Goal: Book appointment/travel/reservation

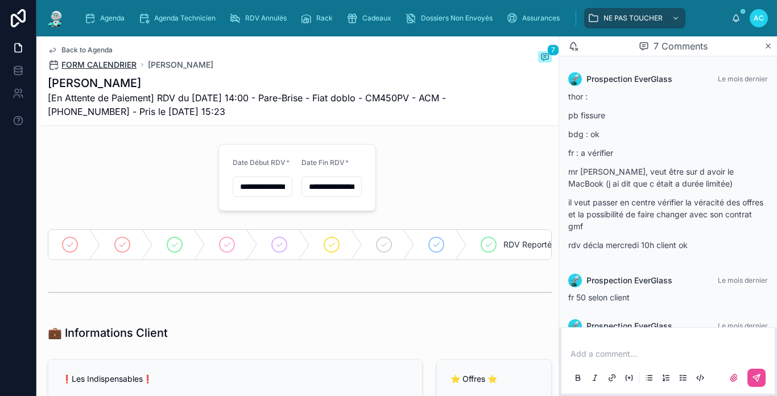
scroll to position [265, 0]
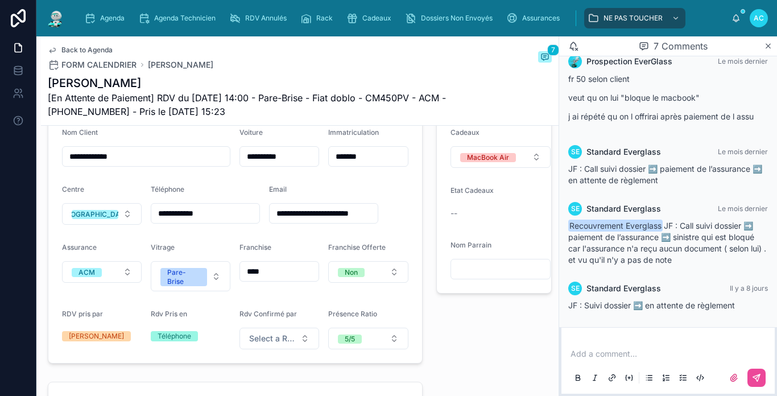
click at [59, 22] on img at bounding box center [56, 18] width 20 height 18
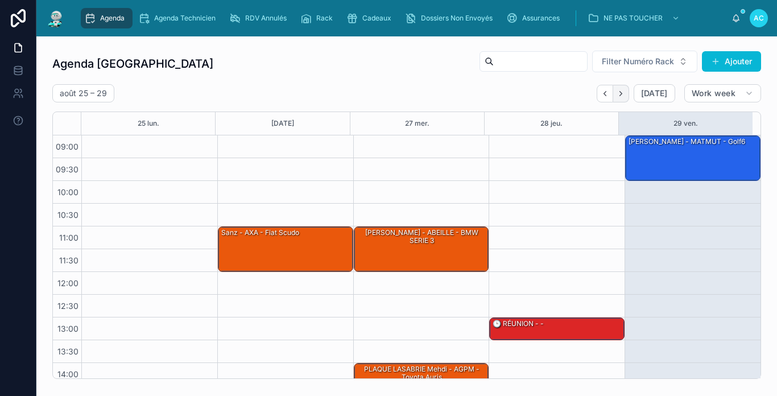
click at [617, 97] on icon "Next" at bounding box center [621, 93] width 9 height 9
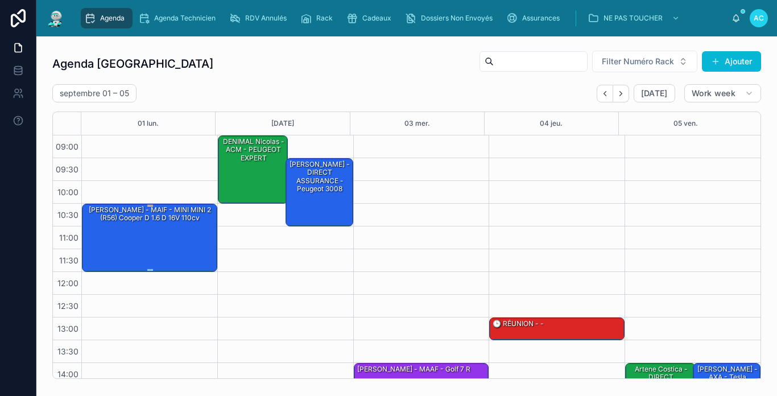
click at [180, 233] on div "[PERSON_NAME] - MAIF - MINI MINI 2 (R56) Cooper D 1.6 d 16V 110cv" at bounding box center [150, 237] width 132 height 66
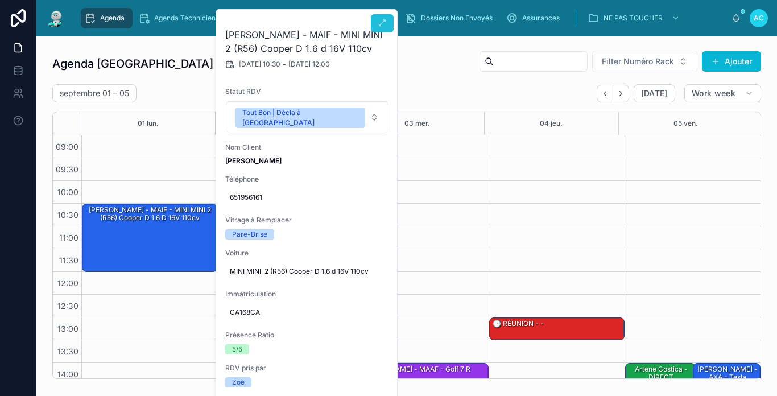
click at [382, 18] on button at bounding box center [382, 23] width 23 height 18
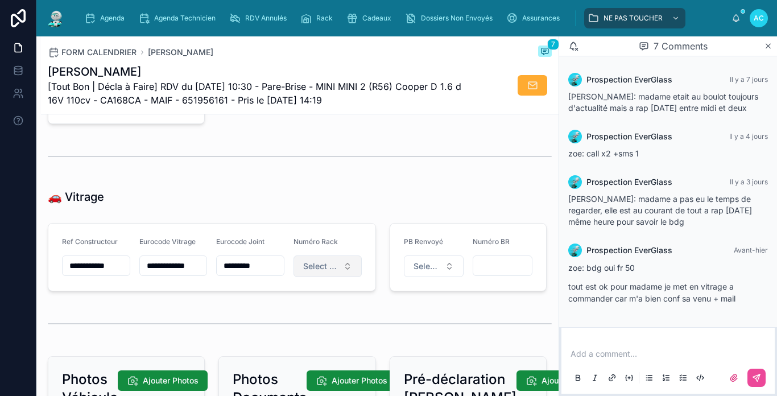
scroll to position [1366, 0]
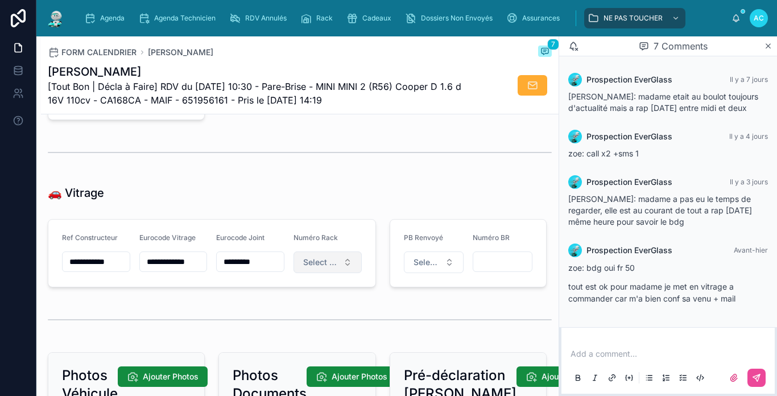
click at [335, 269] on button "Select a Numéro Rack" at bounding box center [328, 263] width 68 height 22
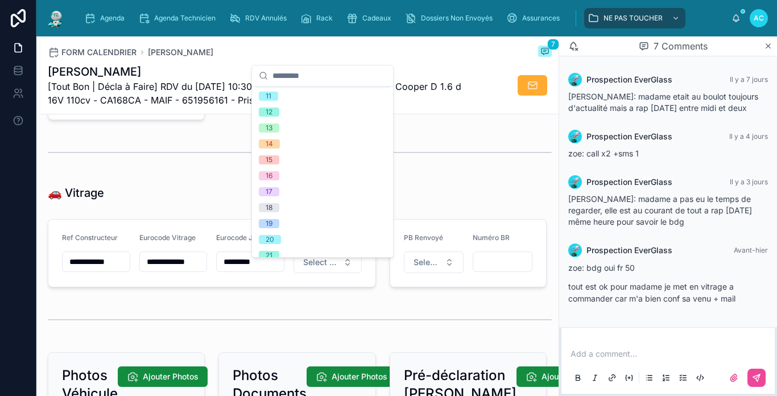
scroll to position [398, 0]
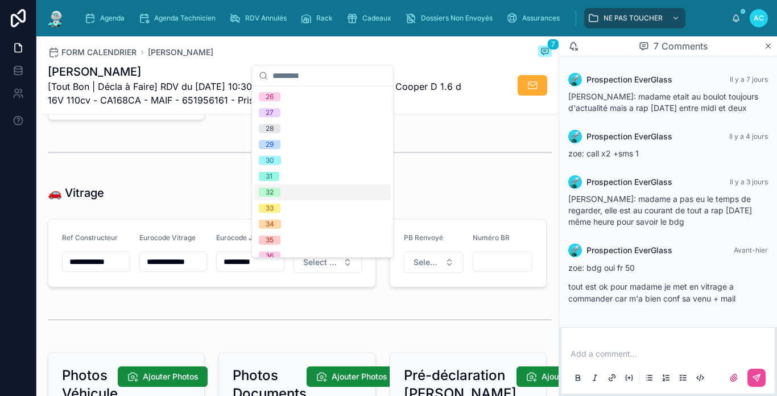
click at [281, 192] on div "32" at bounding box center [322, 192] width 137 height 16
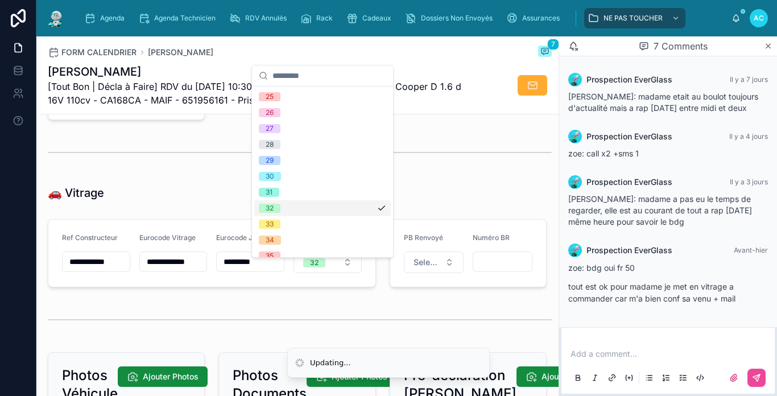
scroll to position [0, 0]
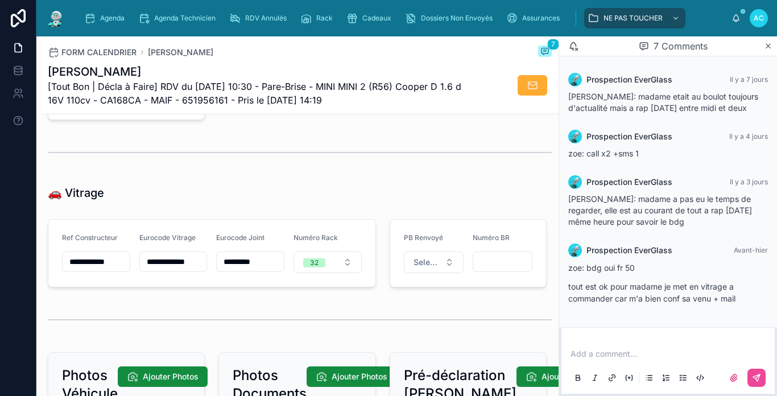
click at [57, 19] on img at bounding box center [56, 18] width 20 height 18
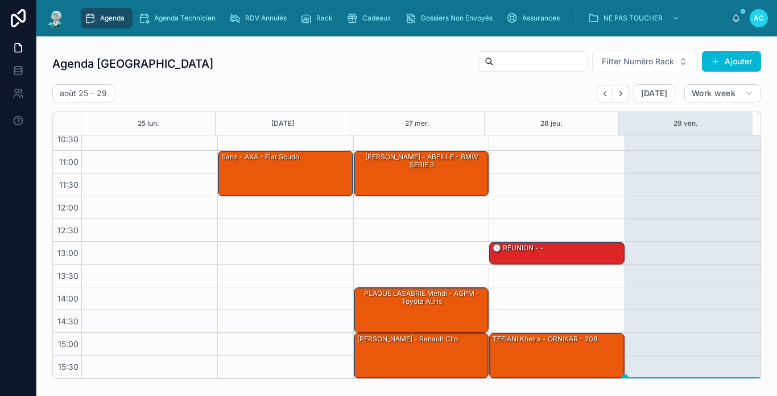
scroll to position [167, 0]
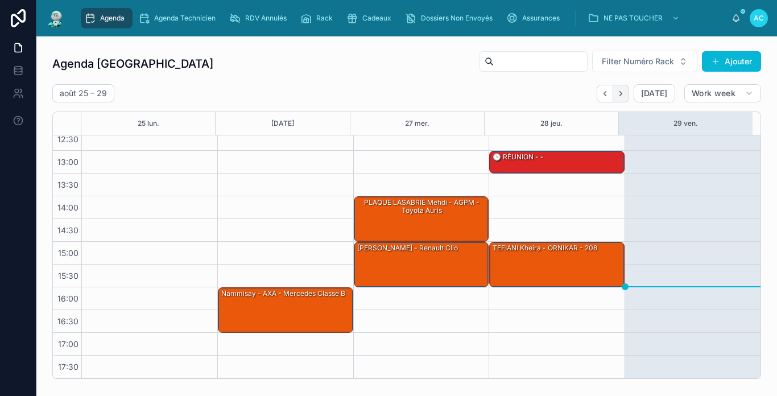
click at [619, 94] on button "Next" at bounding box center [621, 94] width 16 height 18
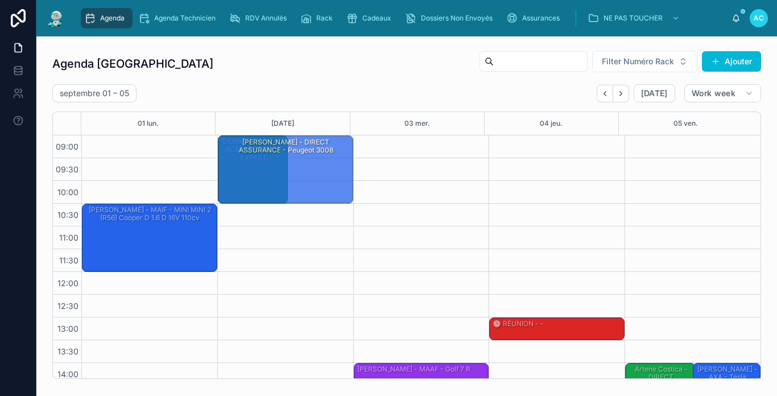
drag, startPoint x: 323, startPoint y: 191, endPoint x: 333, endPoint y: 162, distance: 30.2
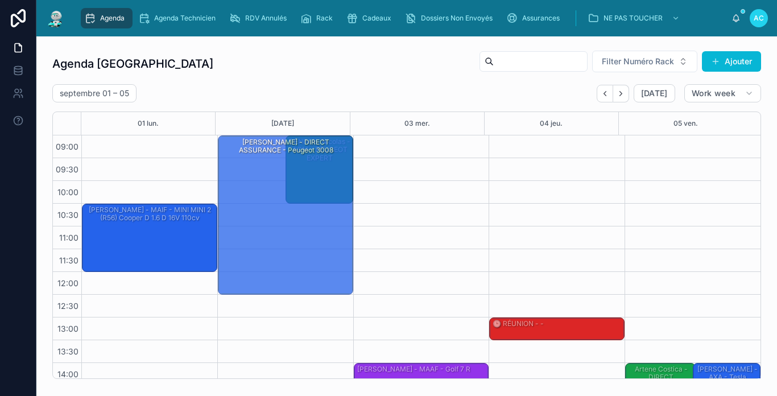
drag, startPoint x: 251, startPoint y: 201, endPoint x: 248, endPoint y: 296, distance: 95.6
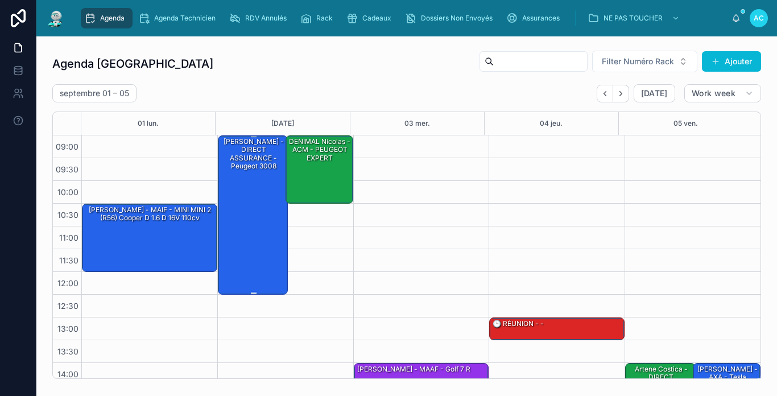
click at [224, 213] on div "[PERSON_NAME] - DIRECT ASSURANCE - peugeot 3008" at bounding box center [253, 214] width 67 height 157
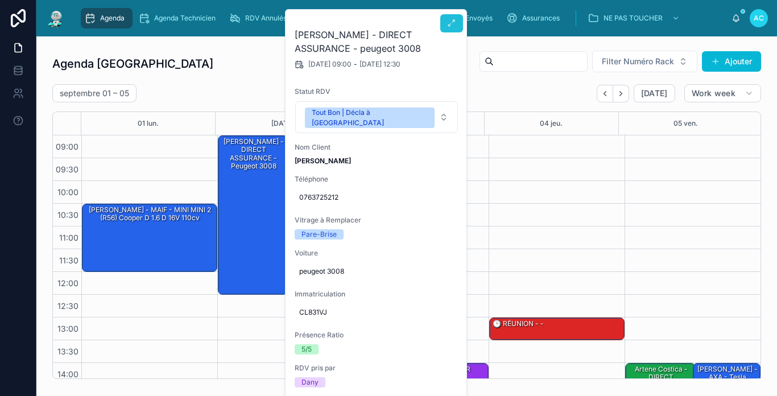
click at [448, 17] on button at bounding box center [451, 23] width 23 height 18
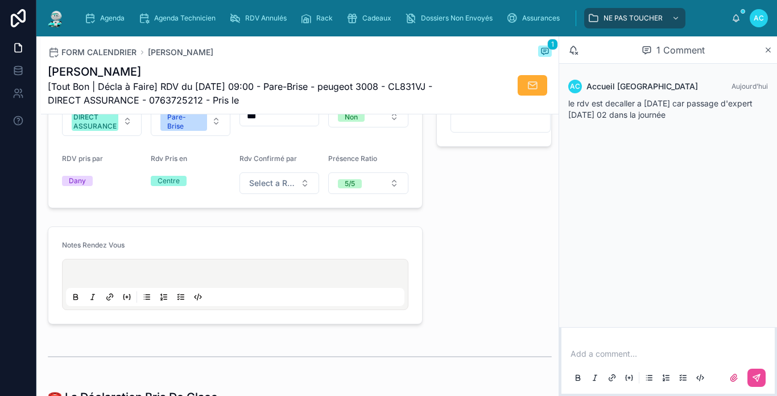
scroll to position [455, 0]
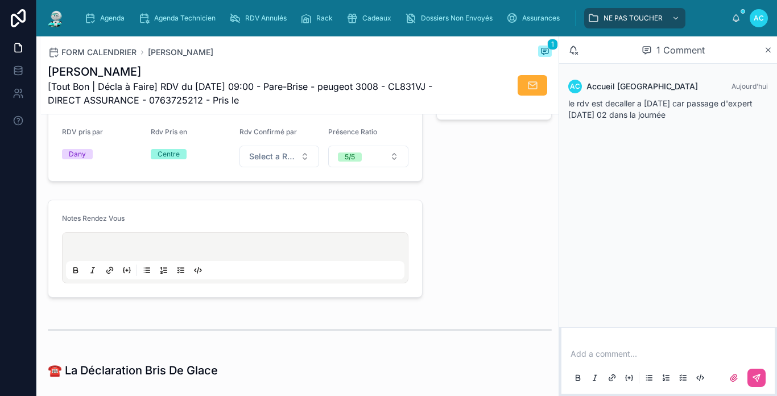
click at [189, 248] on div at bounding box center [235, 257] width 339 height 43
click at [197, 250] on div at bounding box center [235, 257] width 339 height 43
click at [199, 250] on div at bounding box center [235, 257] width 339 height 43
click at [203, 248] on div at bounding box center [235, 257] width 339 height 43
click at [211, 254] on p at bounding box center [237, 248] width 339 height 11
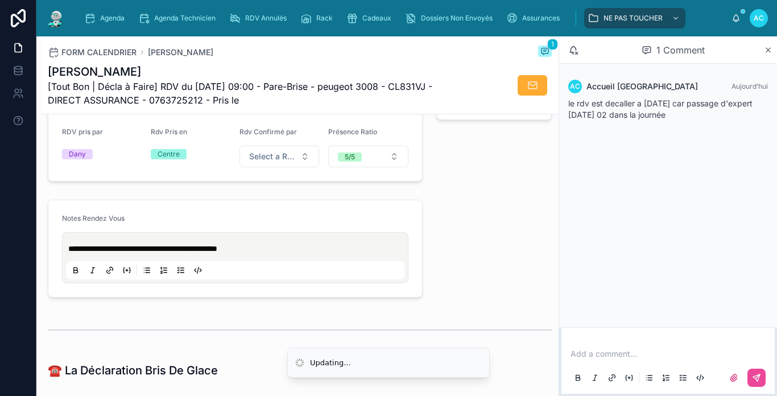
click at [258, 228] on div "Notes Rendez Vous" at bounding box center [235, 221] width 347 height 14
click at [61, 26] on img at bounding box center [56, 18] width 20 height 18
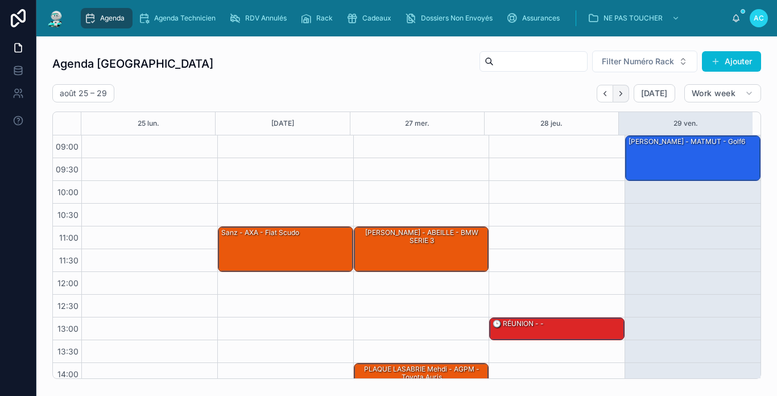
click at [619, 97] on button "Next" at bounding box center [621, 94] width 16 height 18
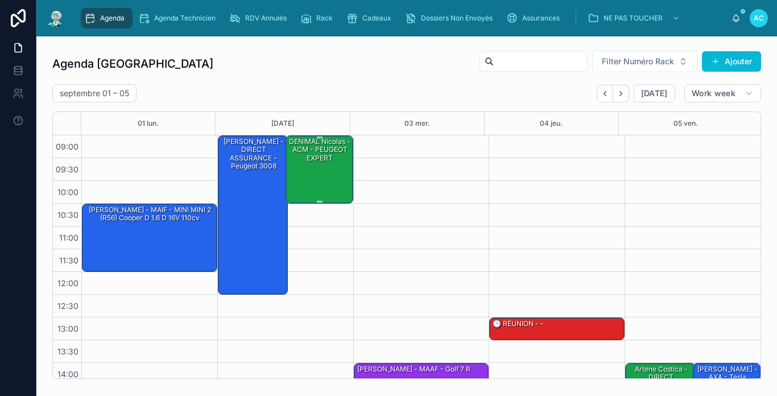
click at [337, 162] on div "DENIMAL Nicolas - ACM - PEUGEOT EXPERT" at bounding box center [320, 150] width 64 height 27
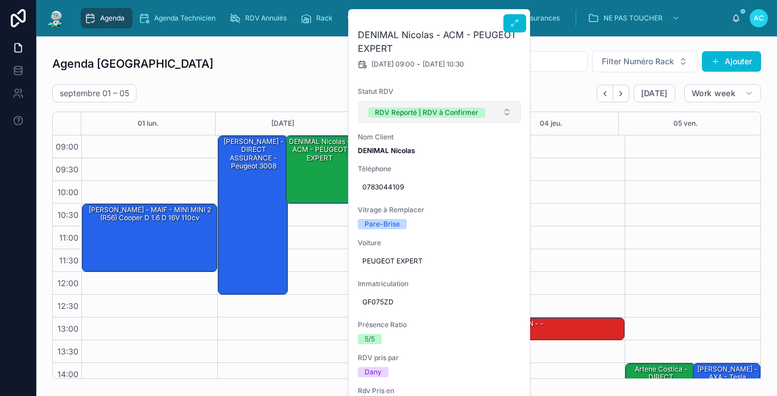
click at [393, 113] on div "RDV Reporté | RDV à Confirmer" at bounding box center [427, 113] width 104 height 10
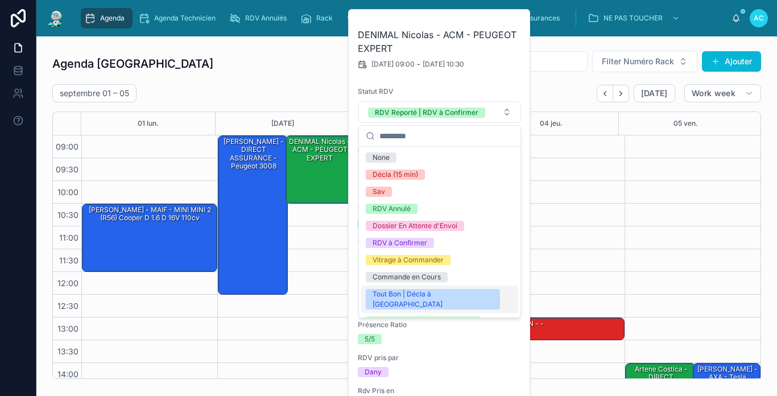
click at [407, 289] on div "Tout Bon | Décla à [GEOGRAPHIC_DATA]" at bounding box center [433, 299] width 121 height 20
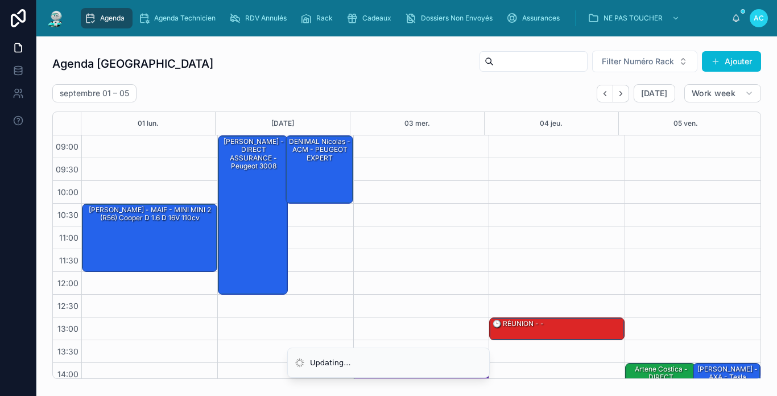
click at [285, 73] on div "Agenda Carcassonne Filter Numéro Rack Ajouter" at bounding box center [406, 63] width 709 height 27
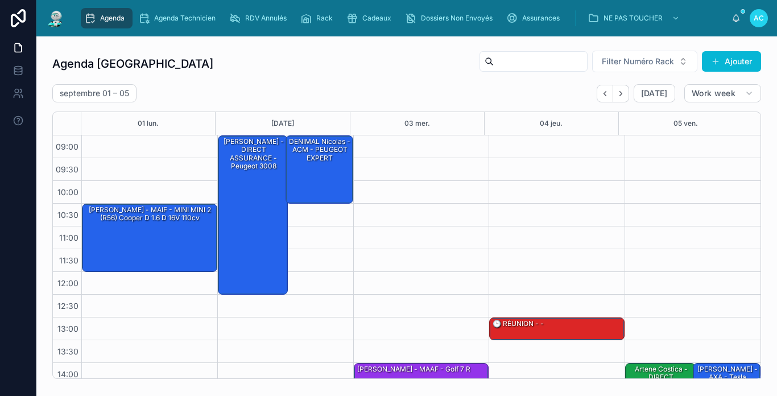
scroll to position [315, 0]
